Goal: Use online tool/utility: Utilize a website feature to perform a specific function

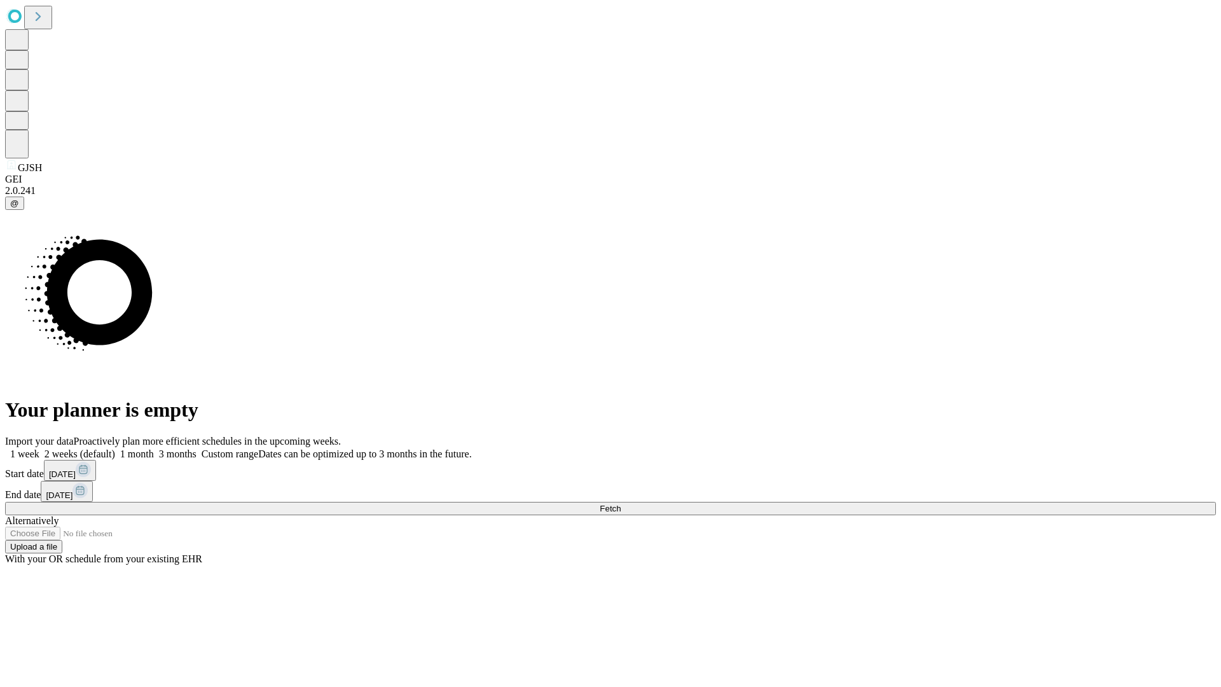
click at [621, 504] on span "Fetch" at bounding box center [610, 509] width 21 height 10
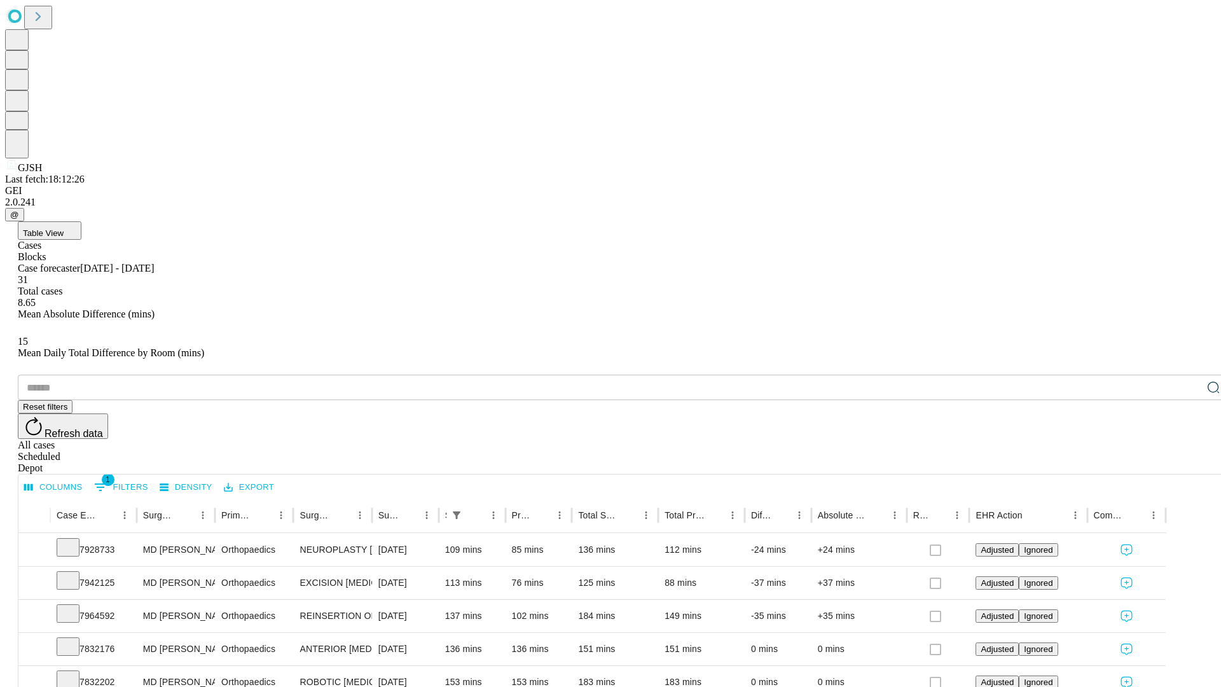
click at [64, 228] on span "Table View" at bounding box center [43, 233] width 41 height 10
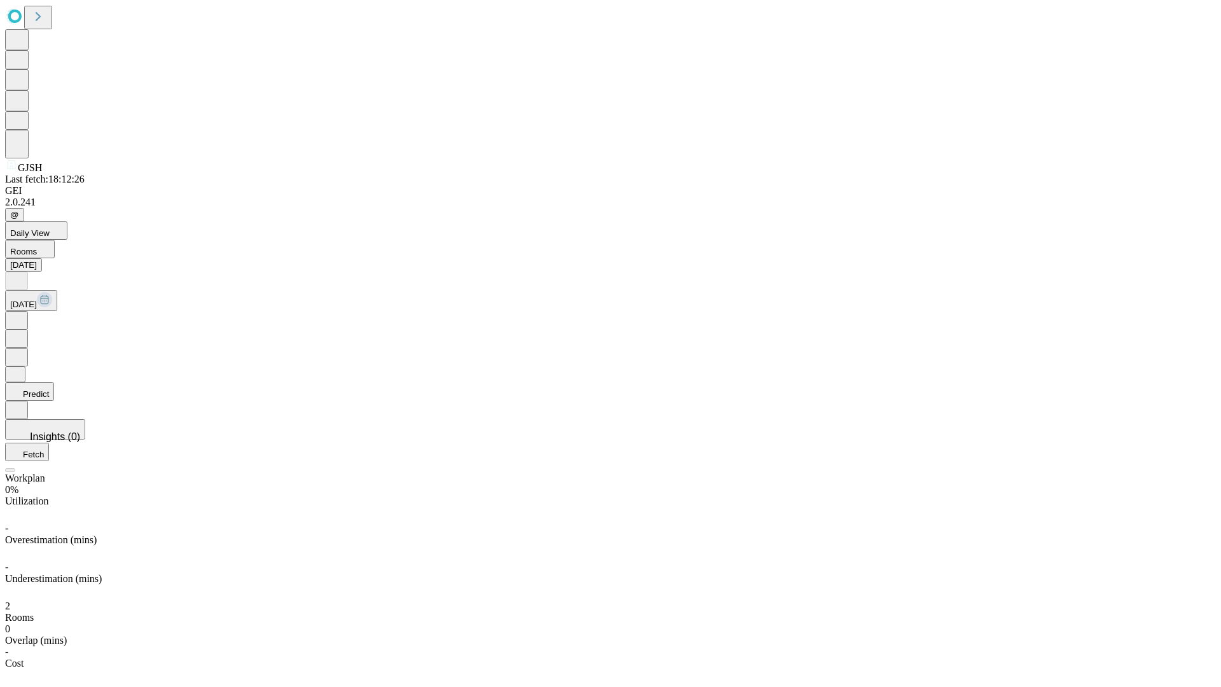
click at [54, 382] on button "Predict" at bounding box center [29, 391] width 49 height 18
